Goal: Find specific page/section: Find specific page/section

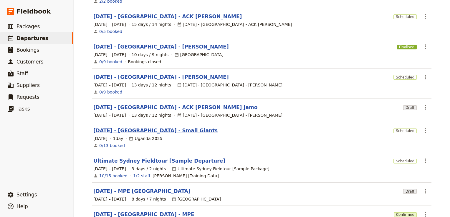
scroll to position [147, 0]
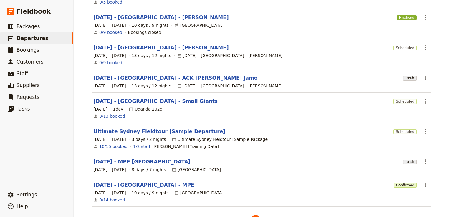
click at [132, 158] on link "[DATE] - MPE [GEOGRAPHIC_DATA]" at bounding box center [141, 161] width 97 height 7
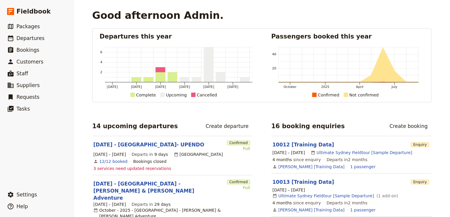
scroll to position [88, 0]
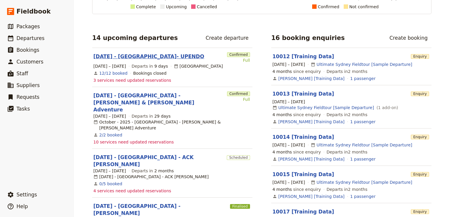
click at [143, 55] on link "[DATE] - [GEOGRAPHIC_DATA]- UPENDO" at bounding box center [148, 56] width 111 height 7
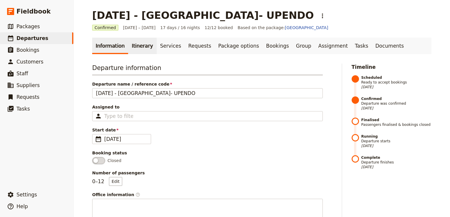
click at [139, 43] on link "Itinerary" at bounding box center [142, 46] width 28 height 16
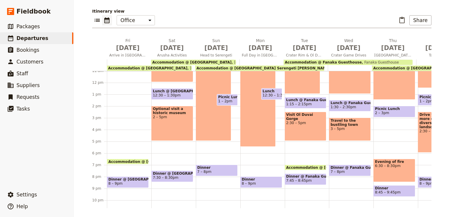
scroll to position [120, 0]
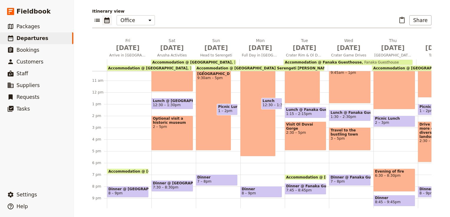
click at [282, 16] on div "​ ​ Office Guide Passenger Sales ​ Share" at bounding box center [261, 21] width 339 height 13
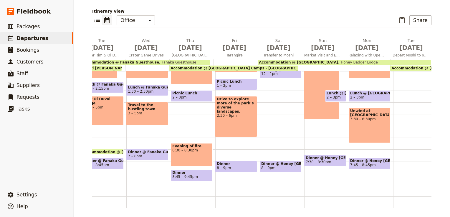
scroll to position [150, 0]
